Goal: Download file/media

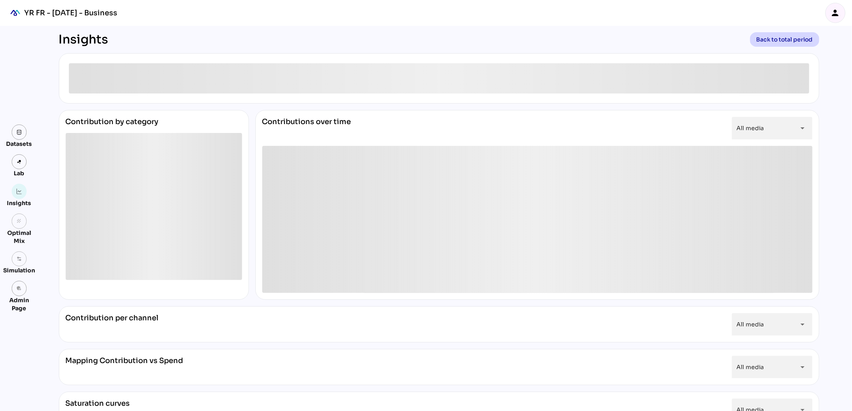
click at [834, 12] on icon "person" at bounding box center [836, 13] width 10 height 10
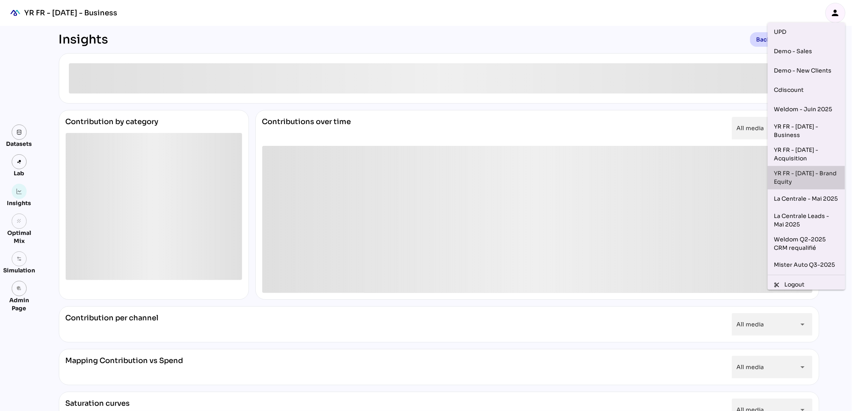
click at [788, 176] on div "YR FR - [DATE] - Brand Equity" at bounding box center [806, 177] width 64 height 17
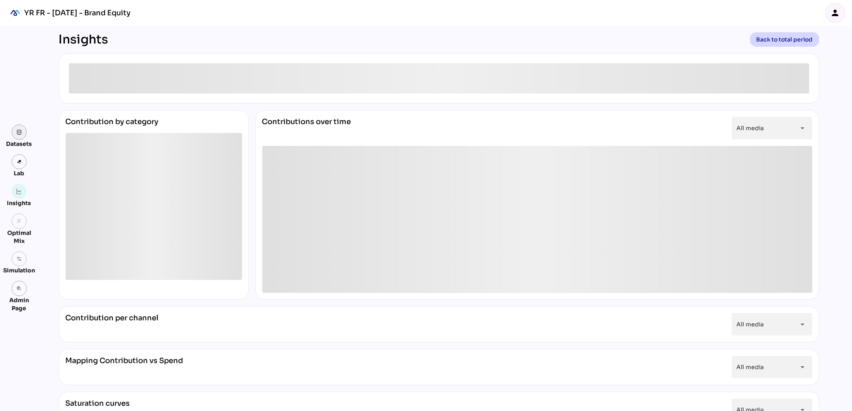
click at [19, 137] on link at bounding box center [19, 131] width 15 height 15
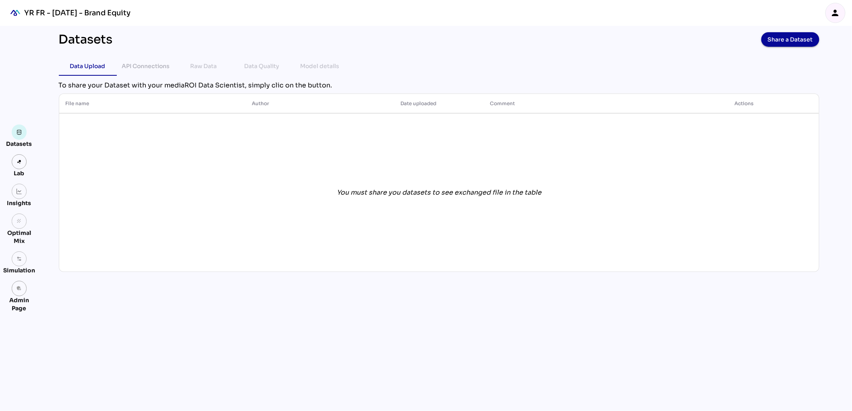
click at [834, 15] on icon "person" at bounding box center [836, 13] width 10 height 10
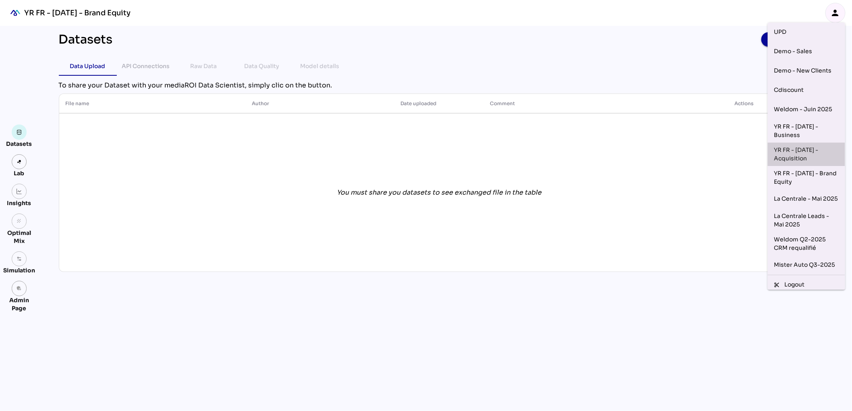
click at [817, 153] on div "YR FR - [DATE] - Acquisition" at bounding box center [806, 154] width 64 height 17
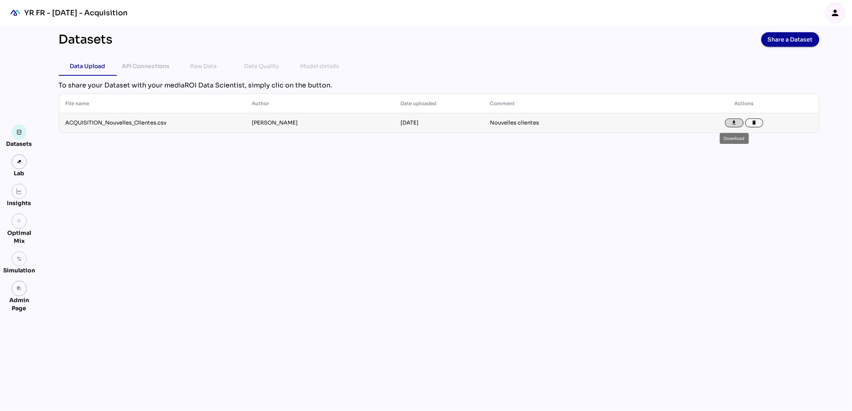
click at [736, 124] on icon "file_download" at bounding box center [735, 123] width 6 height 6
click at [460, 228] on div "Datasets Share a Dataset Data Upload API Connections Raw Data Data Quality Mode…" at bounding box center [438, 218] width 773 height 385
click at [839, 13] on icon "person" at bounding box center [836, 13] width 10 height 10
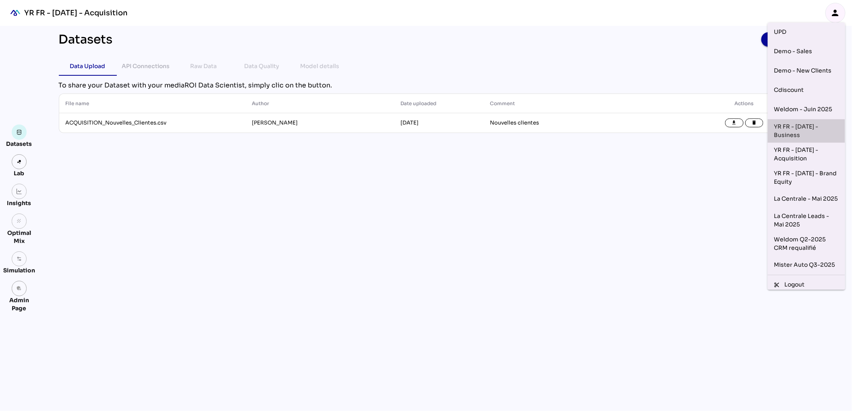
click at [798, 132] on div "YR FR - [DATE] - Business" at bounding box center [806, 130] width 64 height 17
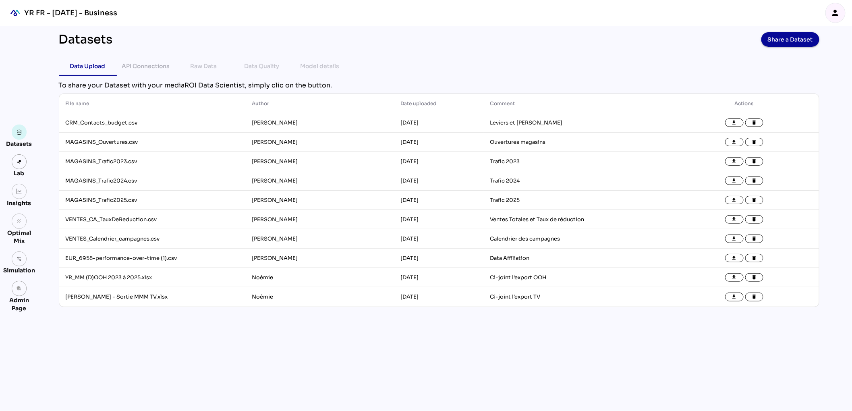
click at [838, 15] on icon "person" at bounding box center [836, 13] width 10 height 10
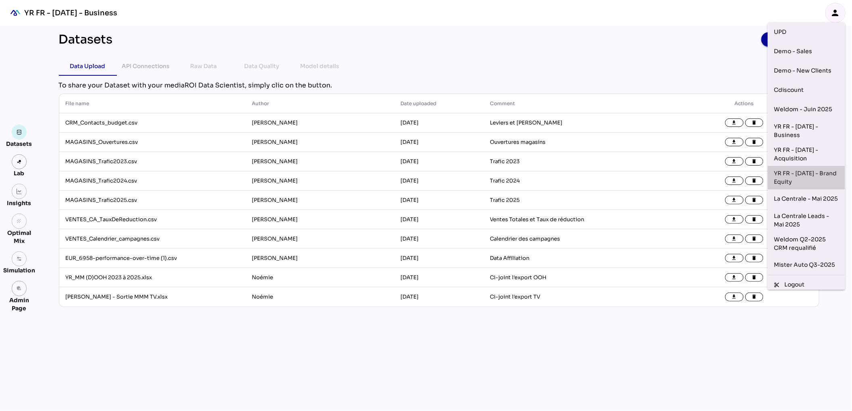
click at [817, 173] on div "YR FR - [DATE] - Brand Equity" at bounding box center [806, 177] width 64 height 17
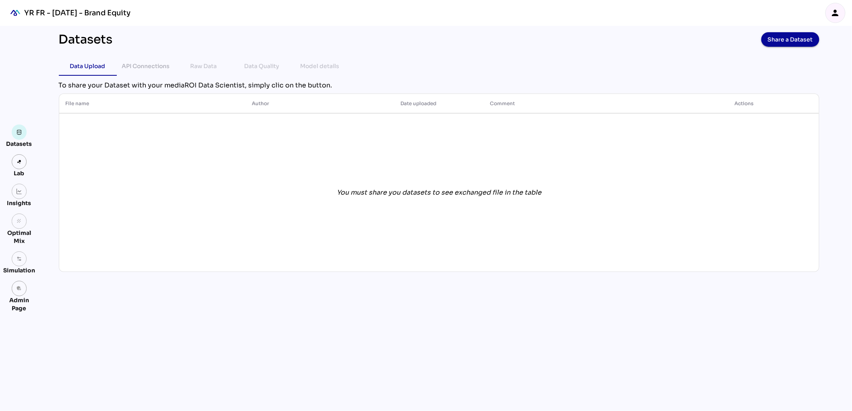
click at [837, 11] on icon "person" at bounding box center [836, 13] width 10 height 10
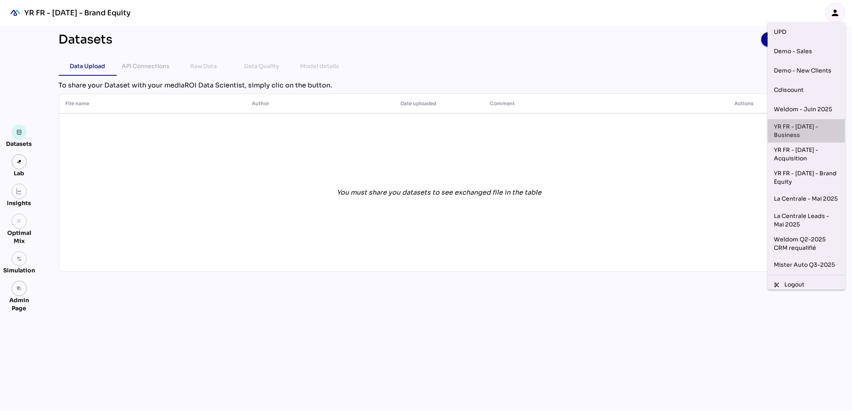
click at [812, 127] on div "YR FR - [DATE] - Business" at bounding box center [806, 130] width 64 height 17
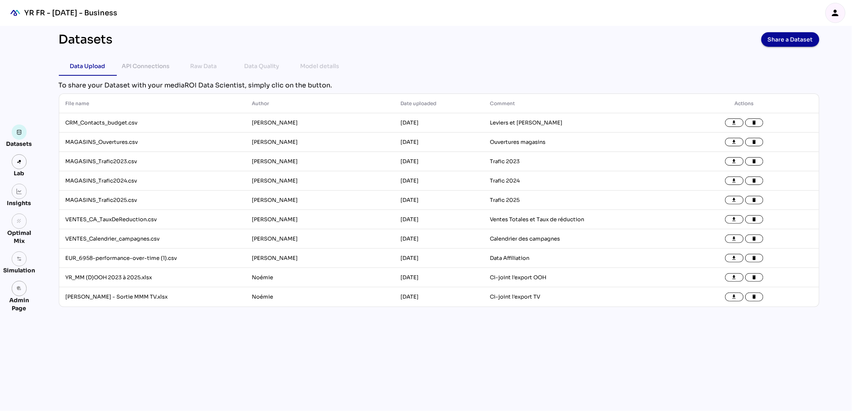
click at [622, 58] on div "Data Upload API Connections Raw Data Data Quality Model details" at bounding box center [439, 65] width 761 height 19
